Goal: Transaction & Acquisition: Purchase product/service

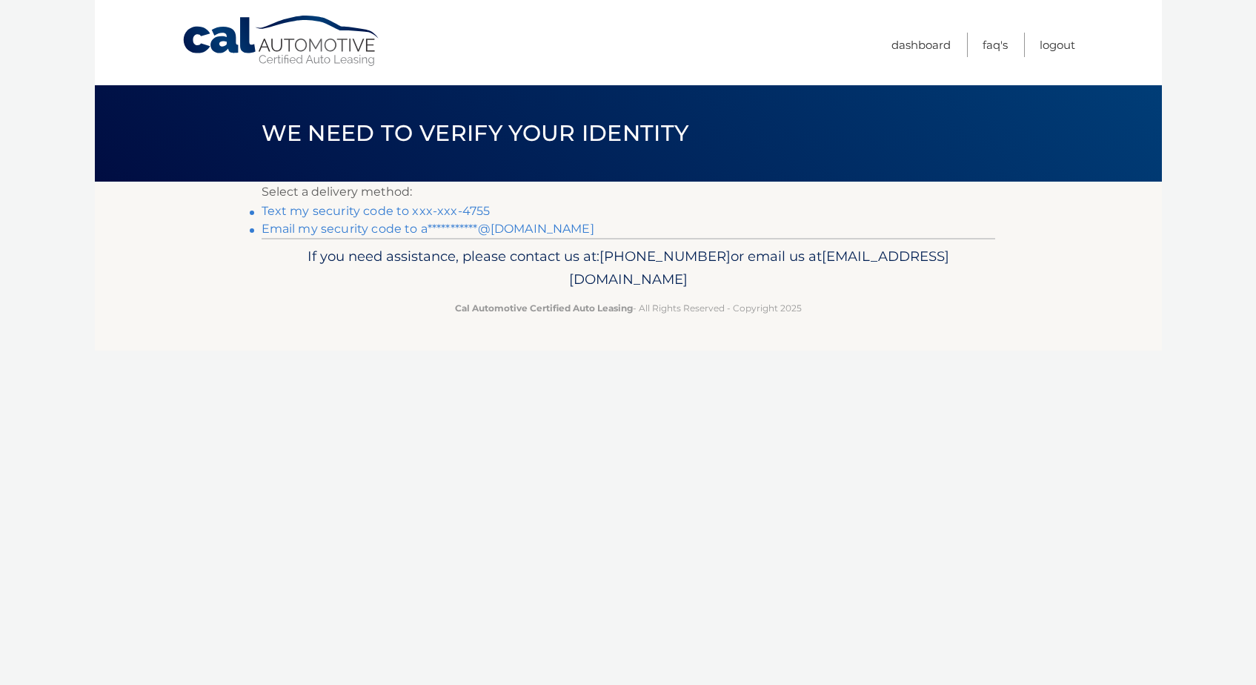
click at [356, 209] on link "Text my security code to xxx-xxx-4755" at bounding box center [376, 211] width 229 height 14
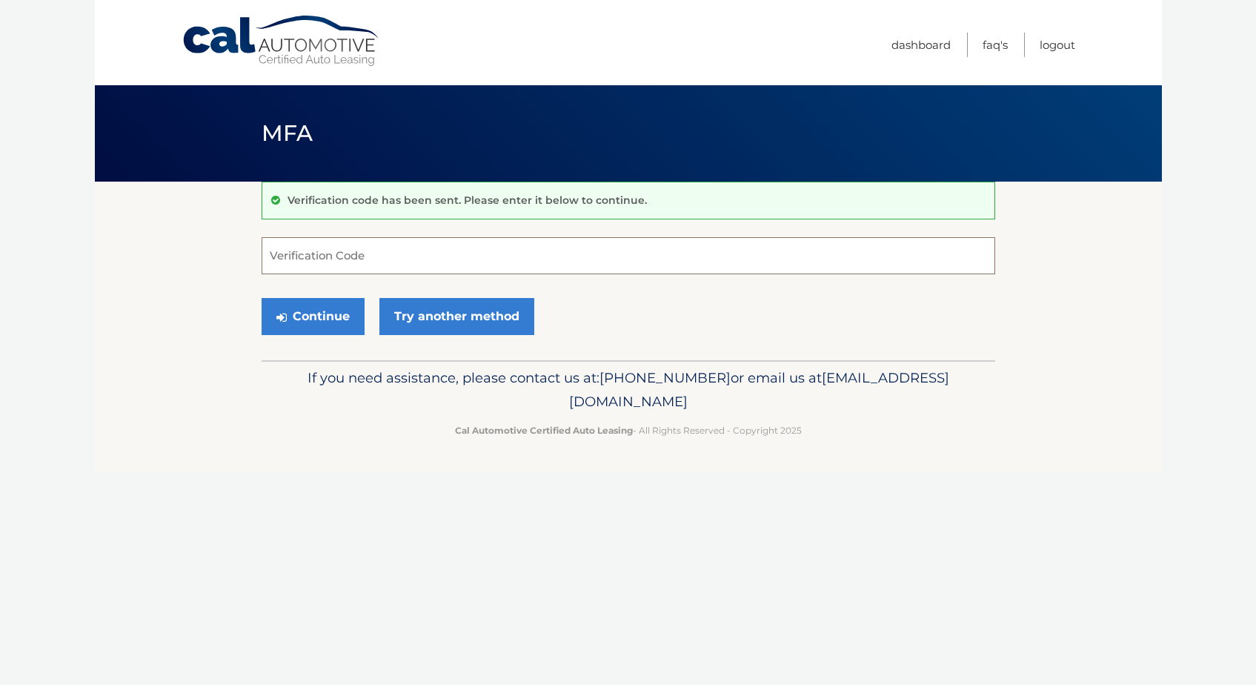
click at [307, 257] on input "Verification Code" at bounding box center [628, 255] width 733 height 37
type input "742609"
click at [333, 320] on button "Continue" at bounding box center [313, 316] width 103 height 37
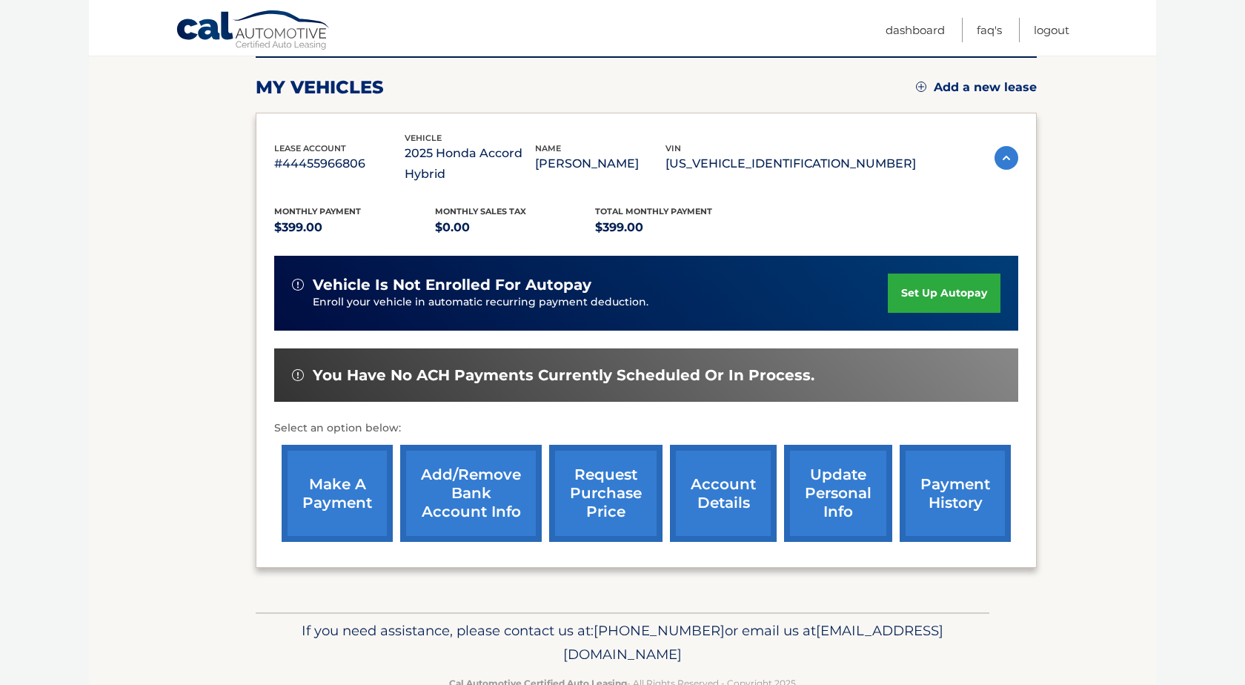
scroll to position [196, 0]
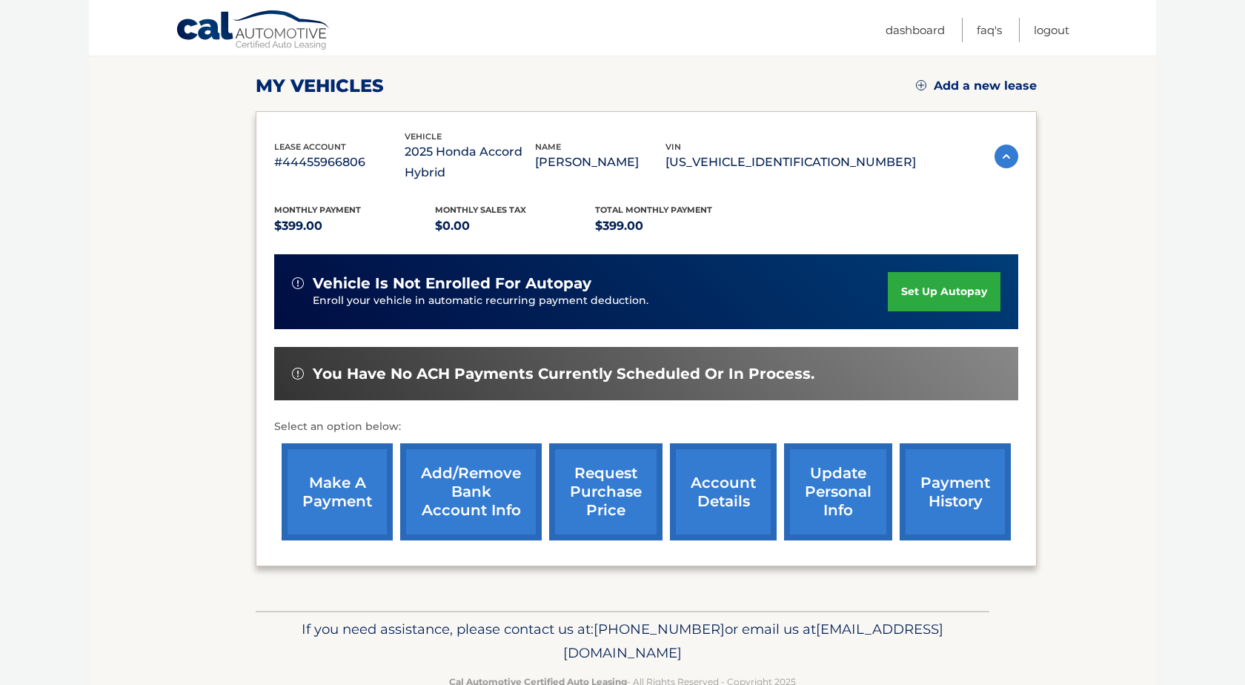
click at [339, 492] on link "make a payment" at bounding box center [337, 491] width 111 height 97
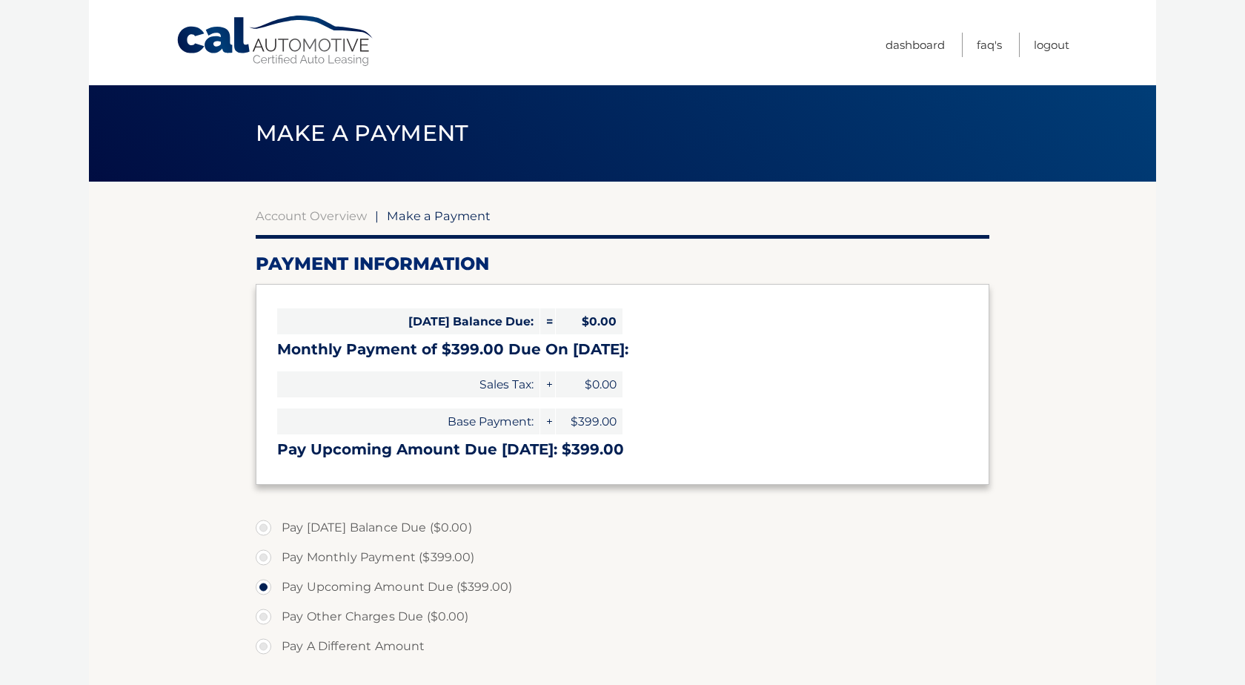
select select "ZDc1M2YzZjQtM2I0Mi00ODE2LWEwZGQtZWU3YzQyZGI5OWVl"
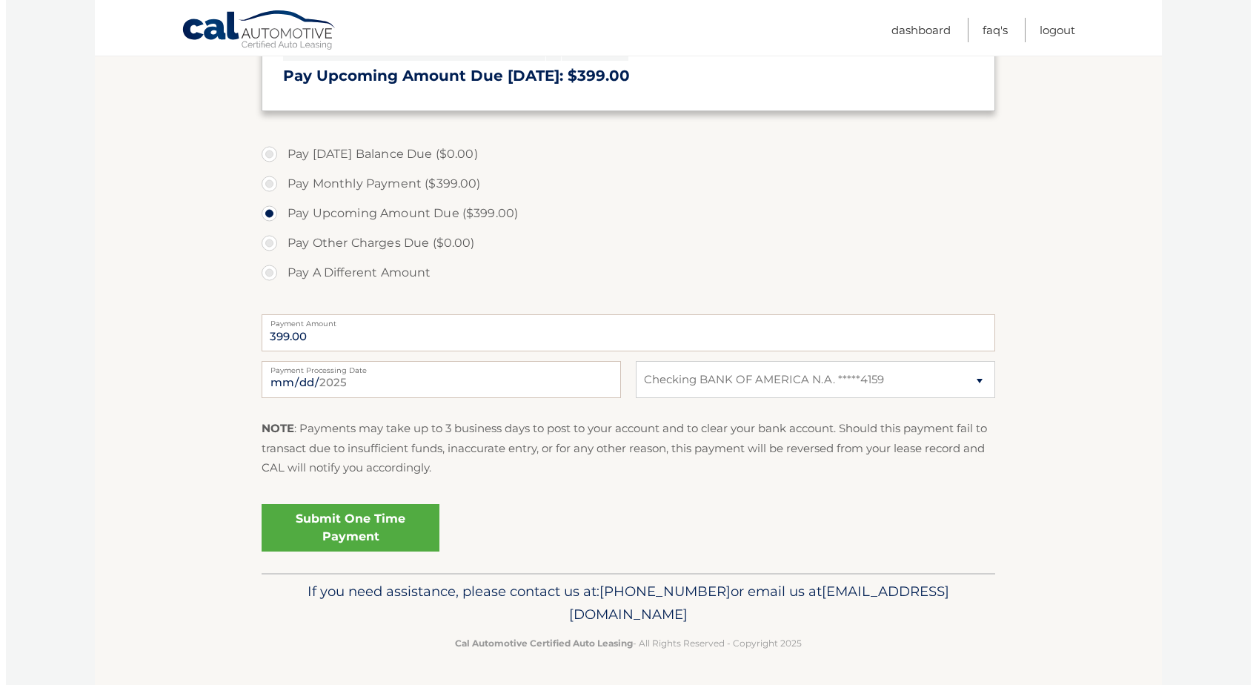
scroll to position [374, 0]
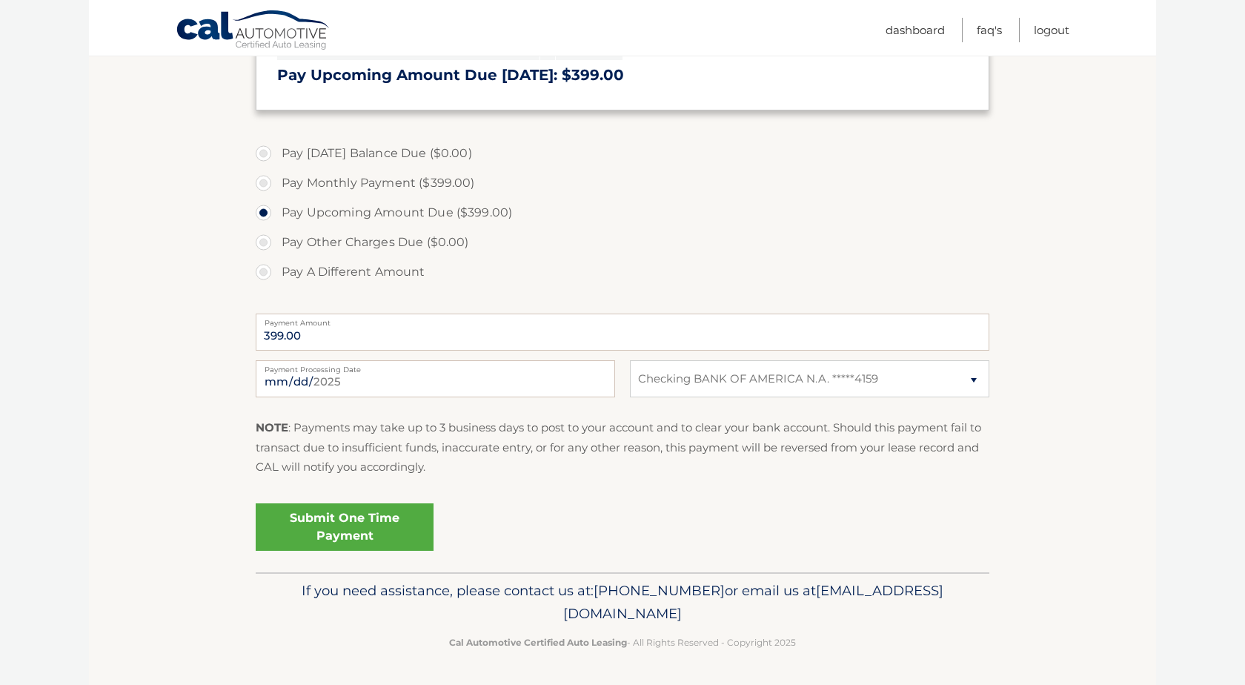
click at [347, 533] on link "Submit One Time Payment" at bounding box center [345, 526] width 178 height 47
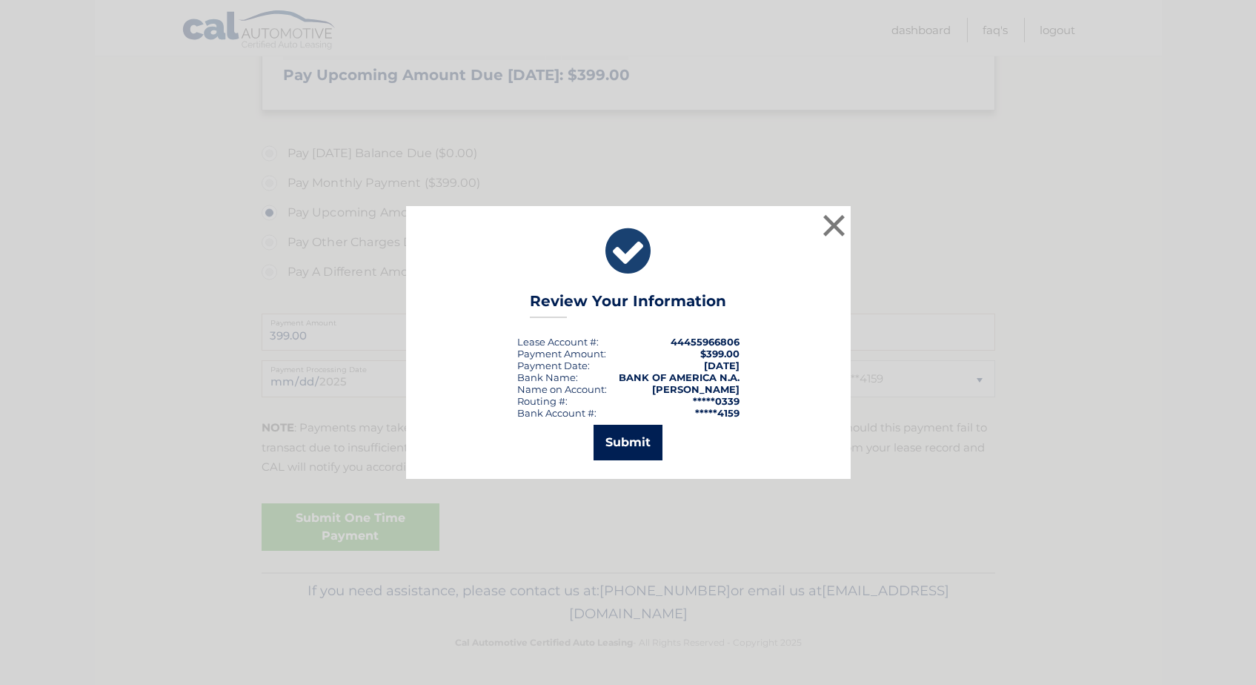
click at [632, 439] on button "Submit" at bounding box center [627, 443] width 69 height 36
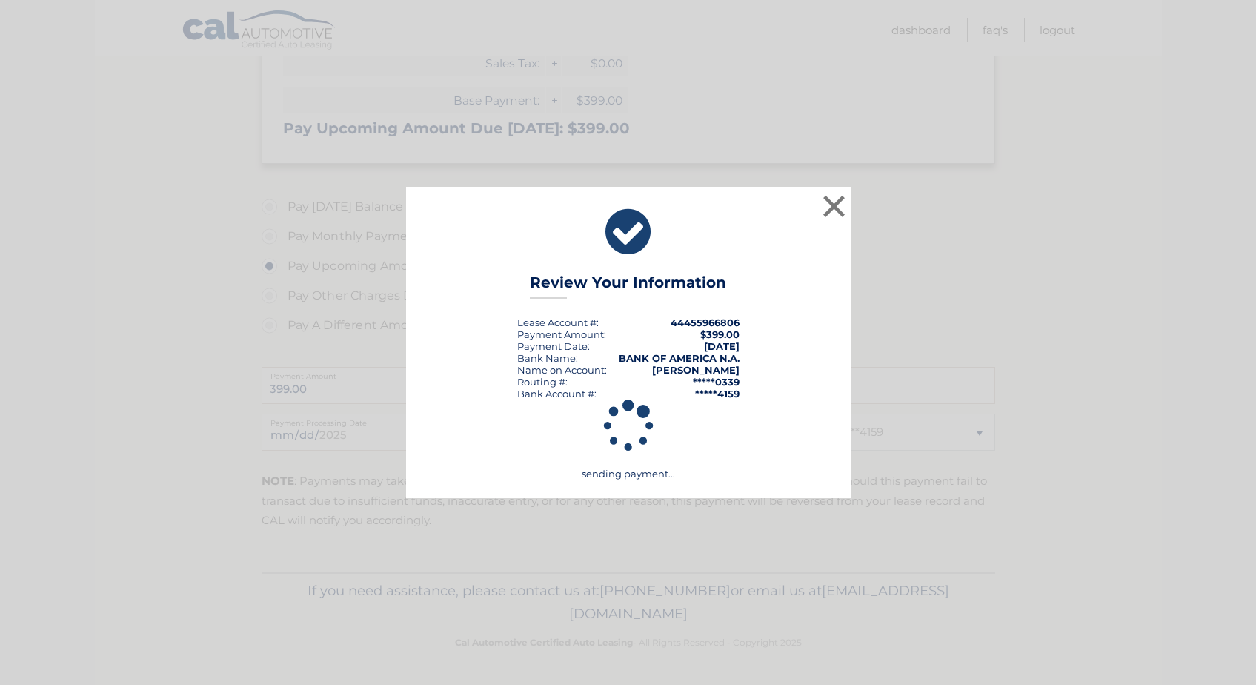
scroll to position [321, 0]
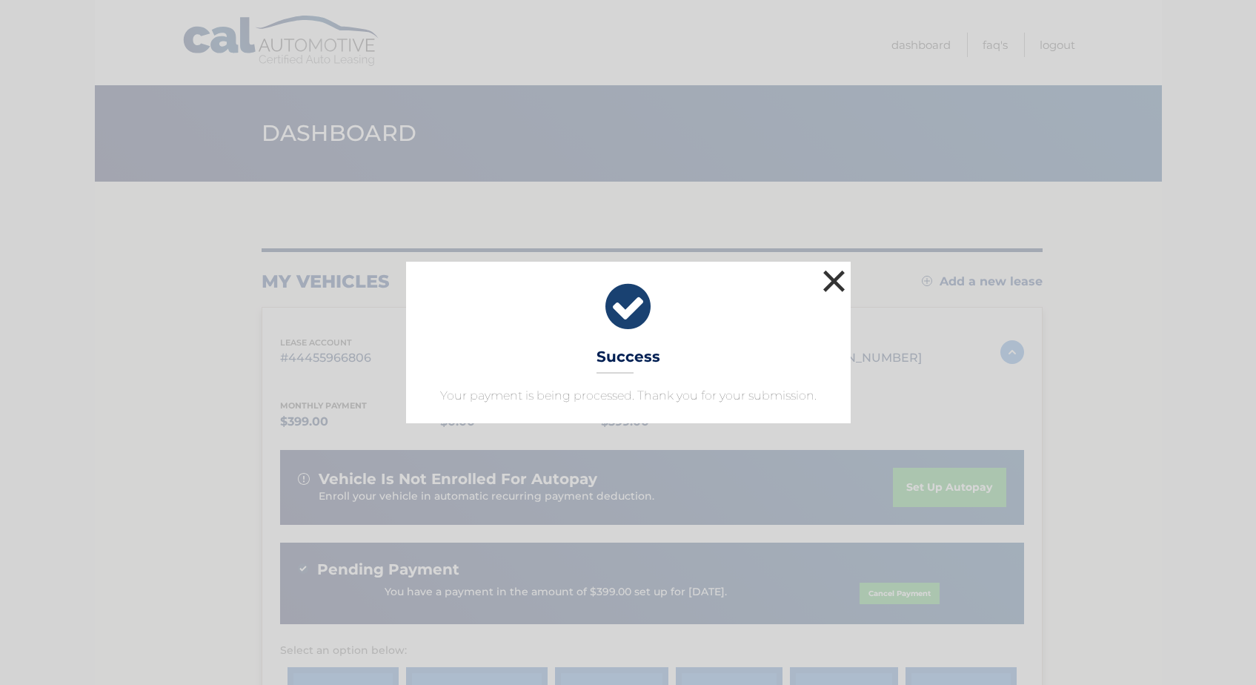
click at [834, 285] on button "×" at bounding box center [834, 281] width 30 height 30
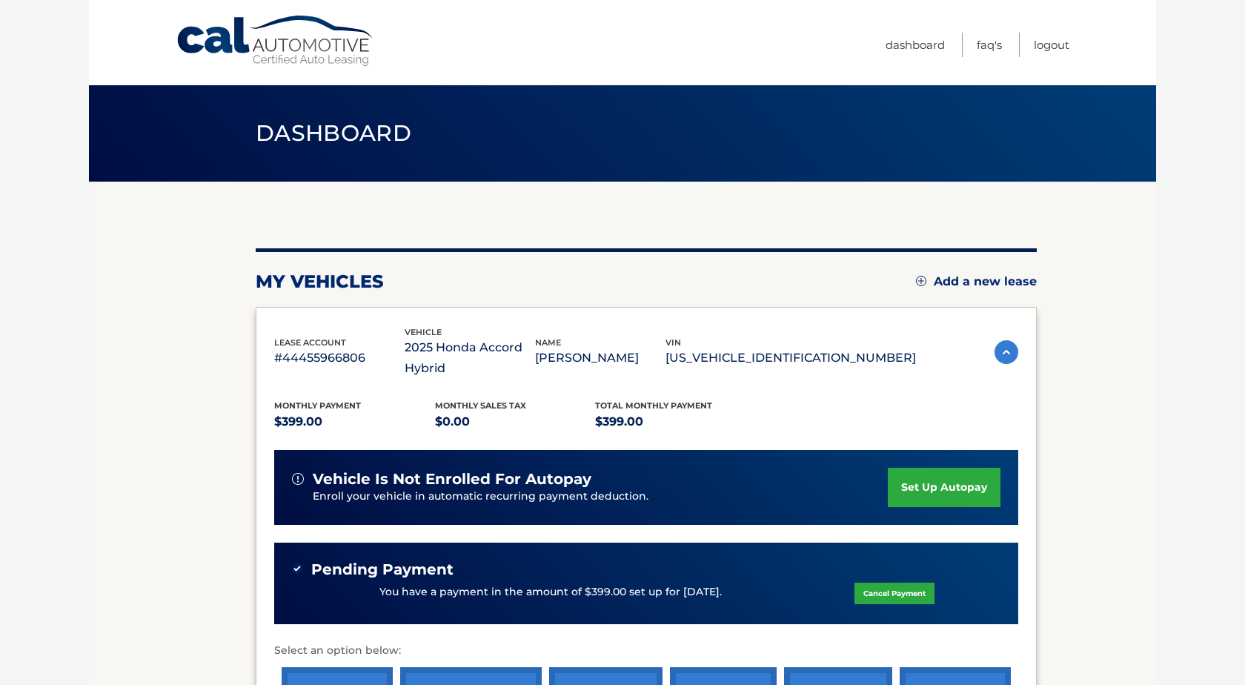
click at [121, 381] on section "my vehicles Add a new lease lease account #44455966806 vehicle 2025 Honda Accor…" at bounding box center [622, 508] width 1067 height 653
